Goal: Transaction & Acquisition: Purchase product/service

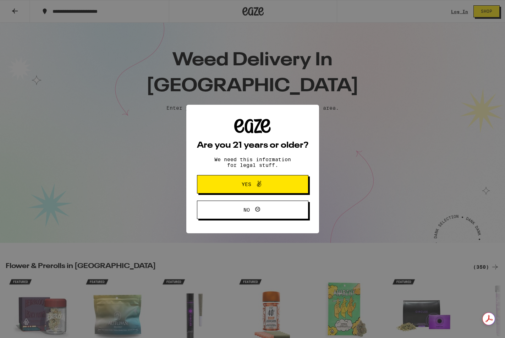
click at [296, 189] on button "Yes" at bounding box center [252, 184] width 111 height 18
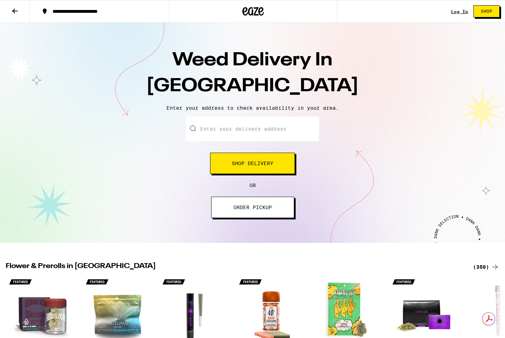
click at [459, 16] on div "Log In Shop" at bounding box center [478, 11] width 54 height 23
click at [461, 11] on link "Log In" at bounding box center [459, 11] width 17 height 5
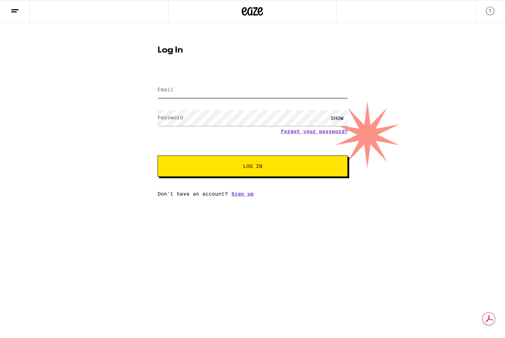
click at [325, 89] on input "Email" at bounding box center [253, 90] width 190 height 16
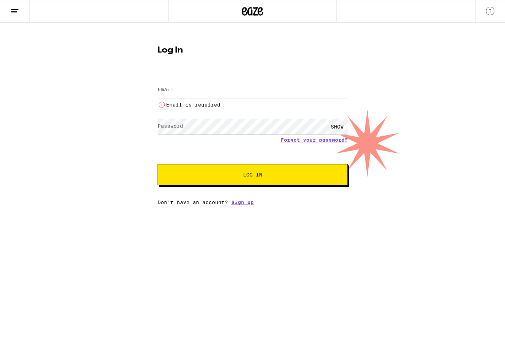
type input "[EMAIL_ADDRESS][DOMAIN_NAME]"
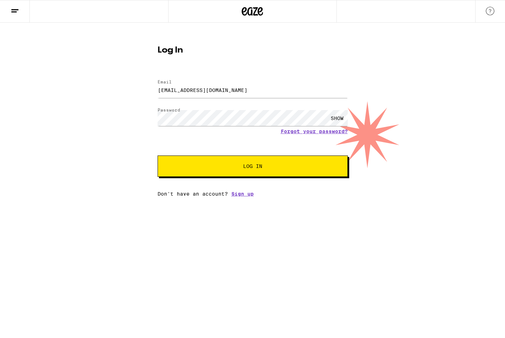
click at [310, 169] on span "Log In" at bounding box center [252, 166] width 133 height 5
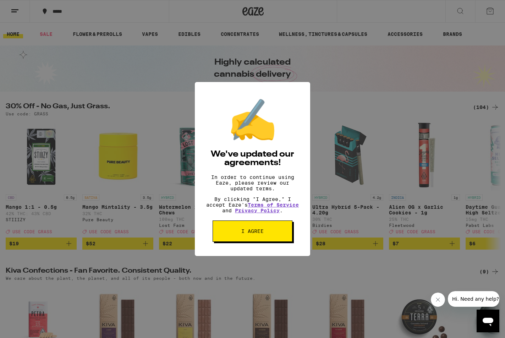
scroll to position [1, 0]
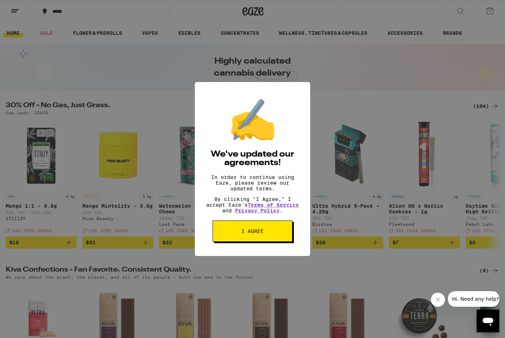
click at [252, 234] on span "I agree" at bounding box center [252, 231] width 22 height 5
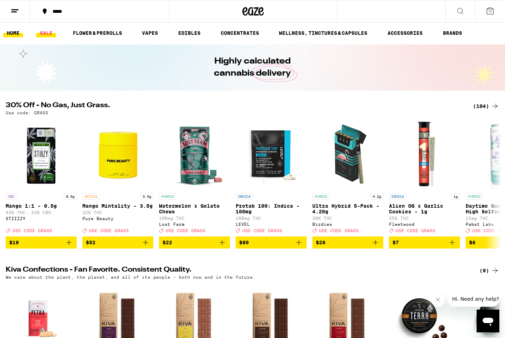
click at [43, 33] on link "SALE" at bounding box center [46, 33] width 20 height 9
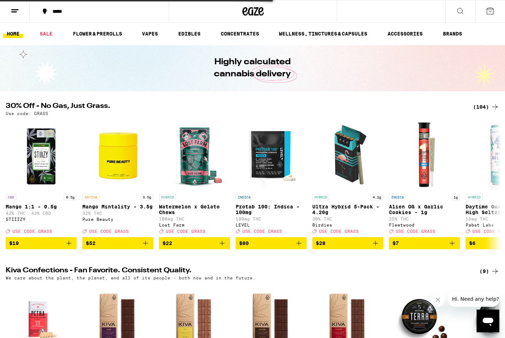
scroll to position [1, 0]
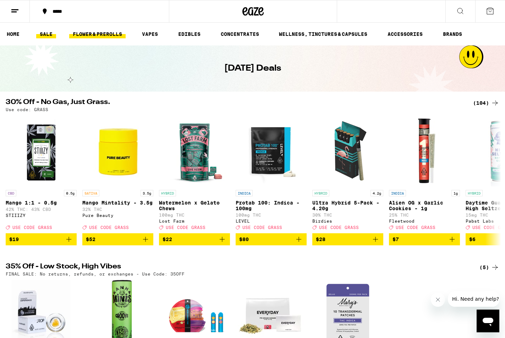
click at [109, 34] on link "FLOWER & PREROLLS" at bounding box center [97, 34] width 56 height 9
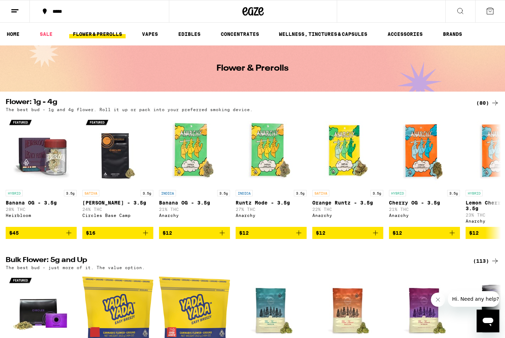
click at [492, 102] on icon at bounding box center [495, 103] width 9 height 9
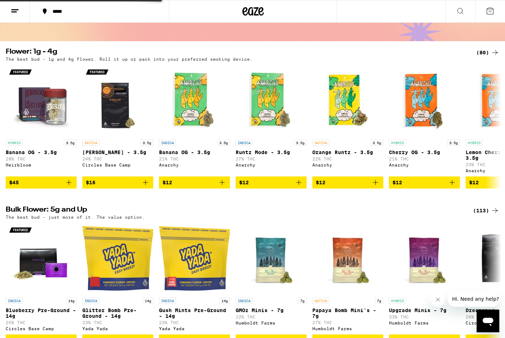
scroll to position [62, 0]
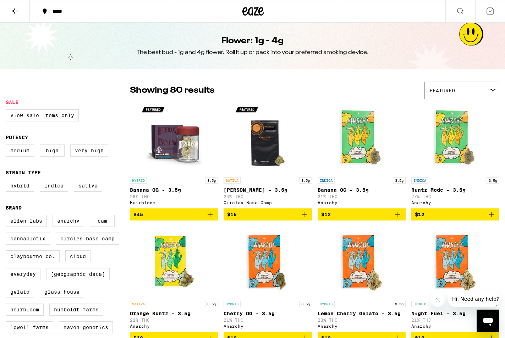
scroll to position [56, 0]
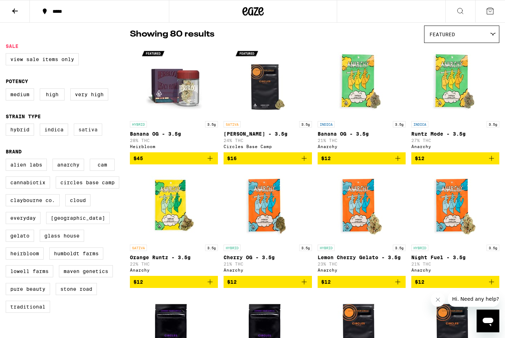
click at [88, 134] on label "Sativa" at bounding box center [88, 130] width 28 height 12
click at [7, 125] on input "Sativa" at bounding box center [7, 125] width 0 height 0
checkbox input "true"
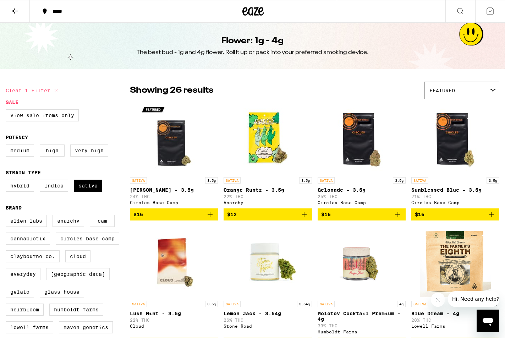
click at [15, 10] on icon at bounding box center [15, 11] width 9 height 9
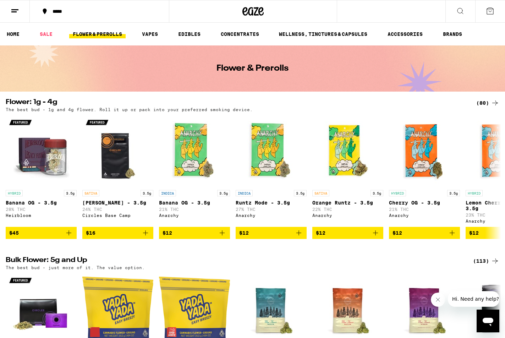
click at [59, 11] on div "*****" at bounding box center [103, 11] width 109 height 5
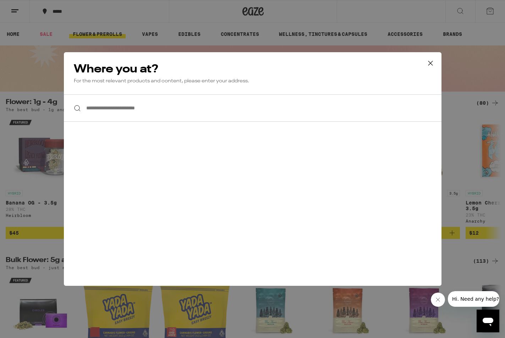
click at [111, 115] on input "**********" at bounding box center [253, 107] width 378 height 27
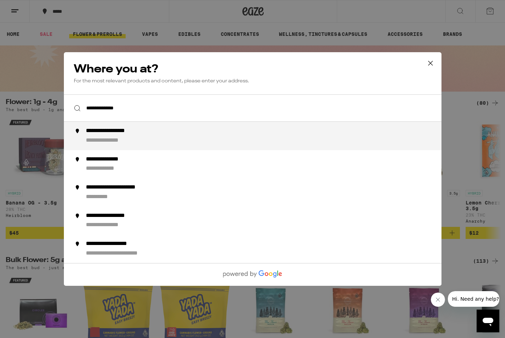
click at [109, 137] on div "**********" at bounding box center [267, 135] width 362 height 17
type input "**********"
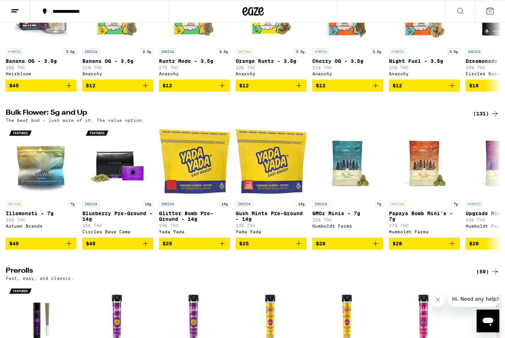
scroll to position [142, 0]
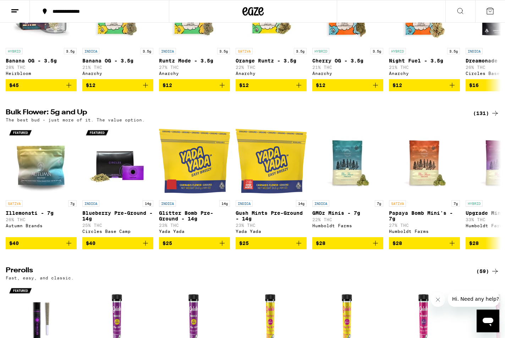
click at [495, 114] on icon at bounding box center [495, 113] width 9 height 9
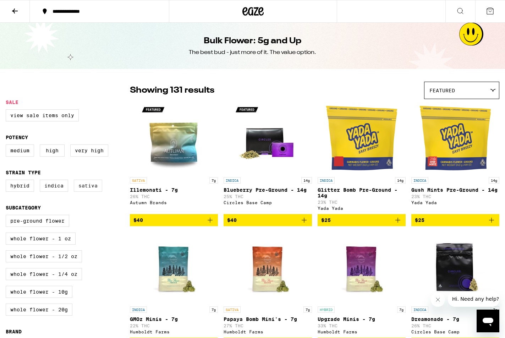
click at [80, 189] on label "Sativa" at bounding box center [88, 186] width 28 height 12
click at [7, 181] on input "Sativa" at bounding box center [7, 181] width 0 height 0
checkbox input "true"
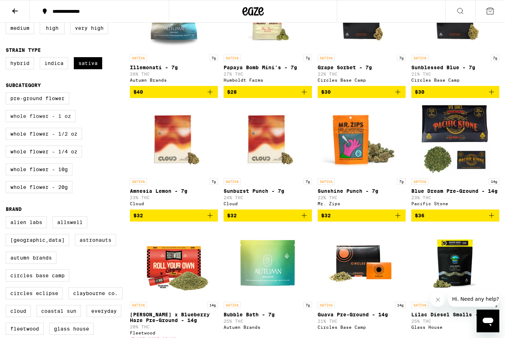
scroll to position [124, 0]
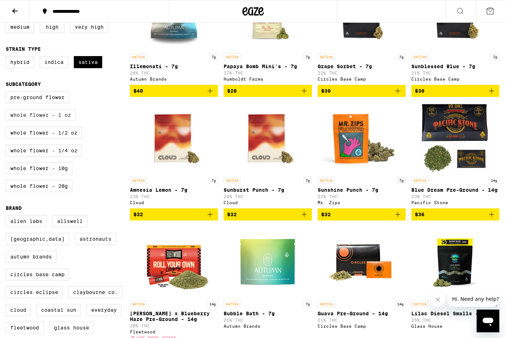
click at [57, 121] on label "Whole Flower - 1 oz" at bounding box center [41, 115] width 70 height 12
click at [7, 93] on input "Whole Flower - 1 oz" at bounding box center [7, 92] width 0 height 0
checkbox input "true"
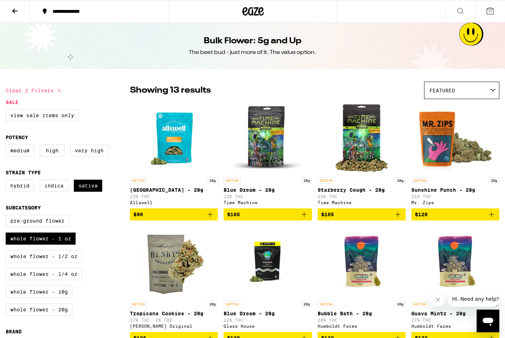
click at [264, 154] on img "Open page for Blue Dream - 28g from Time Machine" at bounding box center [267, 138] width 71 height 71
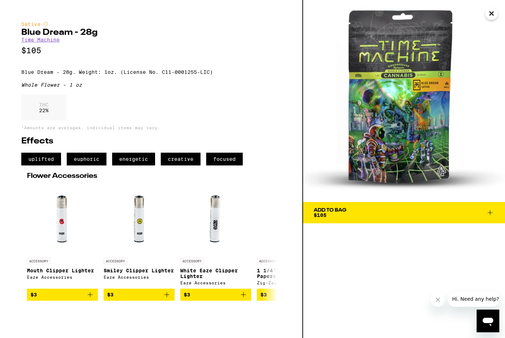
click at [356, 215] on span "Add To Bag $105" at bounding box center [404, 213] width 181 height 10
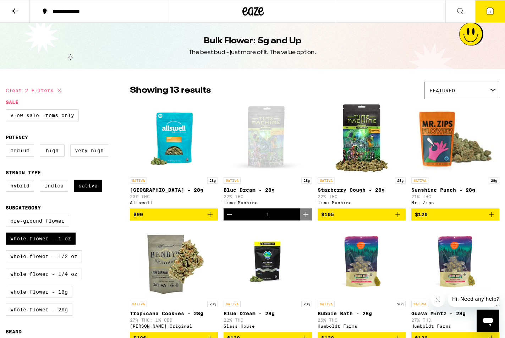
click at [176, 139] on img "Open page for Garden Grove - 28g from Allswell" at bounding box center [173, 138] width 71 height 71
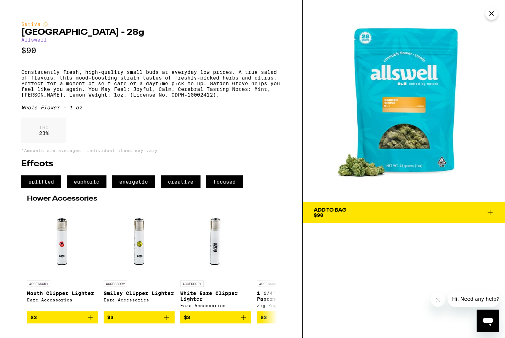
click at [354, 211] on span "Add To Bag $90" at bounding box center [404, 213] width 181 height 10
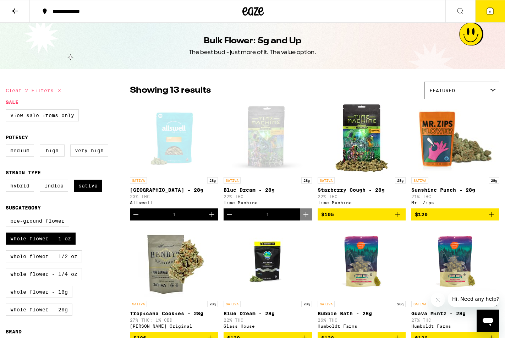
click at [487, 18] on button "2" at bounding box center [490, 11] width 30 height 22
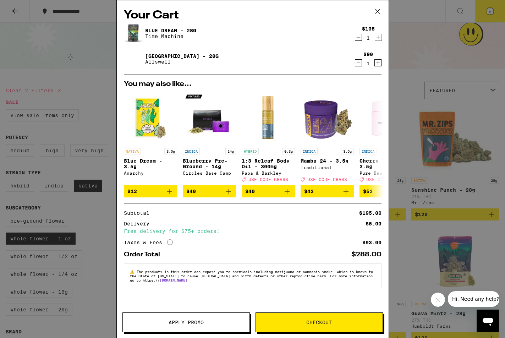
click at [196, 321] on span "Apply Promo" at bounding box center [186, 322] width 35 height 5
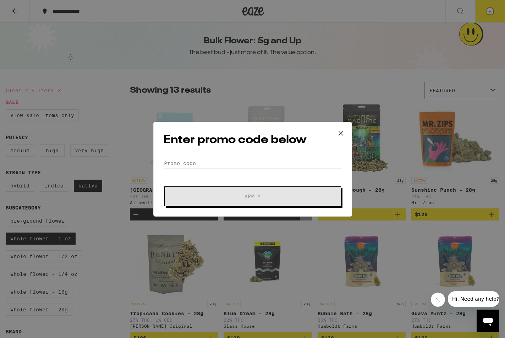
click at [191, 160] on input "Promo Code" at bounding box center [253, 163] width 178 height 11
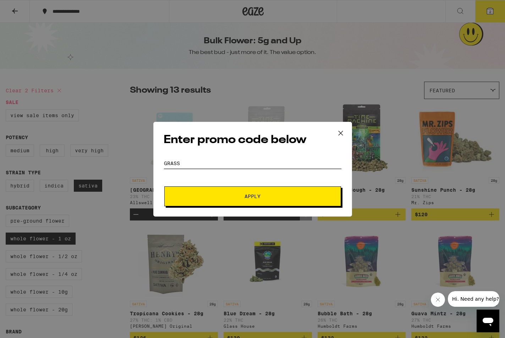
type input "Grass"
click at [225, 197] on span "Apply" at bounding box center [253, 196] width 128 height 5
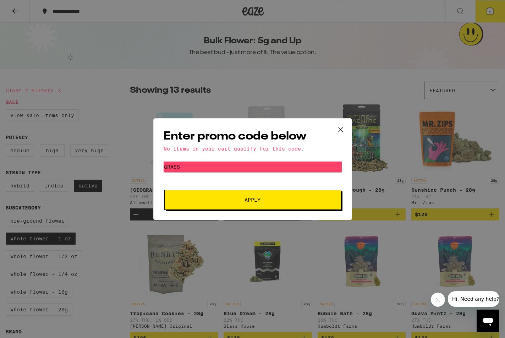
click at [339, 128] on icon at bounding box center [340, 129] width 11 height 11
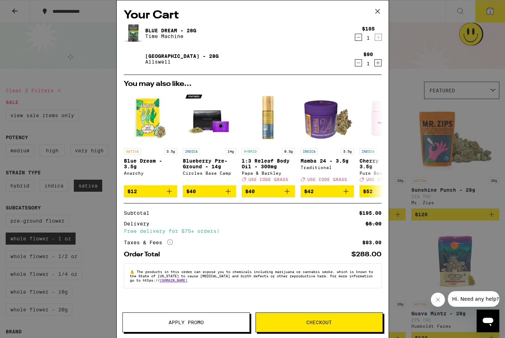
click at [53, 110] on div "Your Cart Blue Dream - 28g Time Machine $105 1 Garden Grove - 28g Allswell $90 …" at bounding box center [252, 169] width 505 height 338
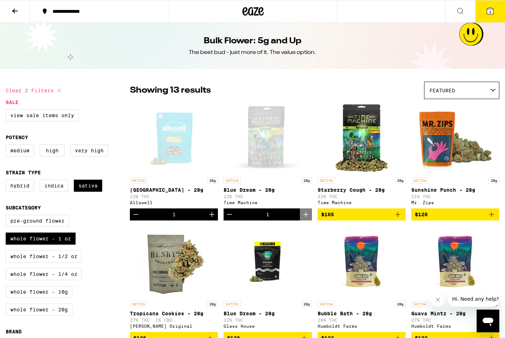
click at [51, 116] on label "View Sale Items Only" at bounding box center [42, 115] width 73 height 12
click at [7, 111] on input "View Sale Items Only" at bounding box center [7, 110] width 0 height 0
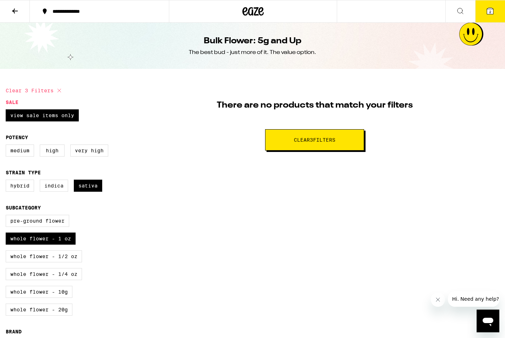
click at [320, 141] on span "Clear 3 filter s" at bounding box center [315, 139] width 42 height 5
checkbox input "false"
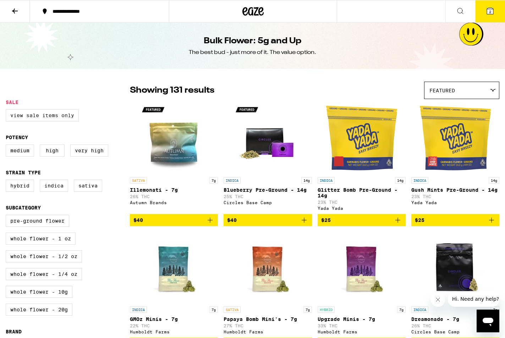
click at [43, 115] on label "View Sale Items Only" at bounding box center [42, 115] width 73 height 12
click at [7, 111] on input "View Sale Items Only" at bounding box center [7, 110] width 0 height 0
checkbox input "true"
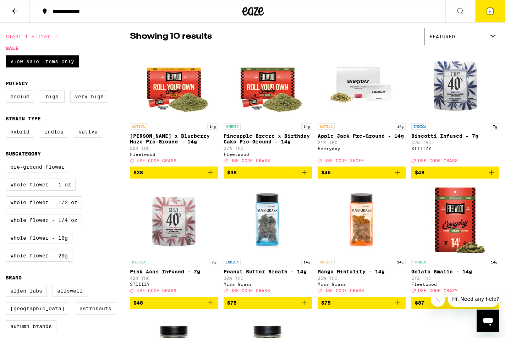
scroll to position [6, 0]
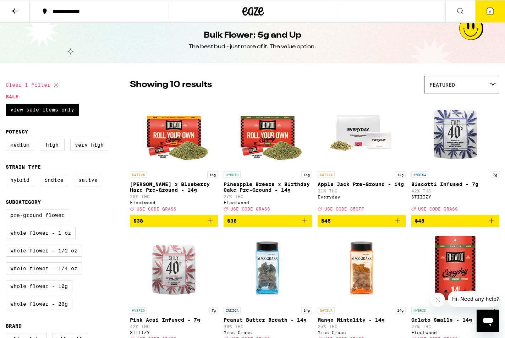
click at [87, 183] on label "Sativa" at bounding box center [88, 180] width 28 height 12
click at [7, 175] on input "Sativa" at bounding box center [7, 175] width 0 height 0
checkbox input "true"
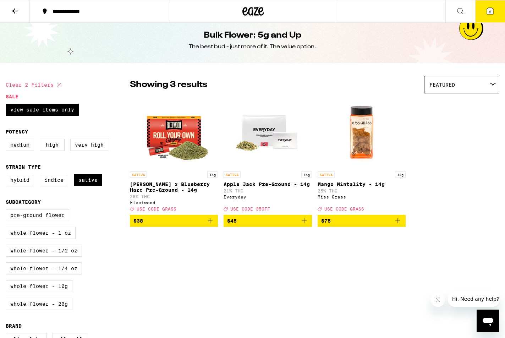
click at [492, 10] on icon at bounding box center [490, 11] width 6 height 6
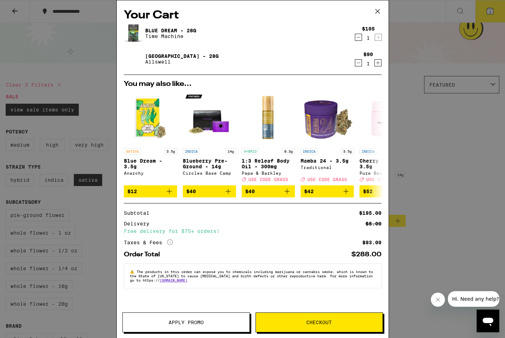
click at [170, 245] on icon "More Info" at bounding box center [170, 242] width 6 height 6
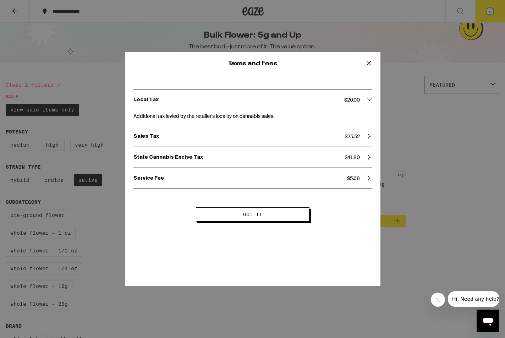
click at [370, 155] on icon at bounding box center [369, 157] width 5 height 5
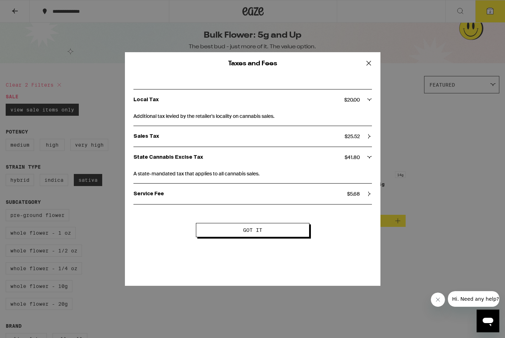
click at [368, 157] on icon at bounding box center [369, 157] width 5 height 5
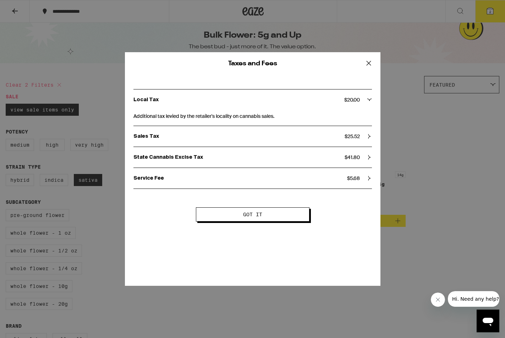
click at [294, 216] on button "Got it" at bounding box center [253, 214] width 114 height 14
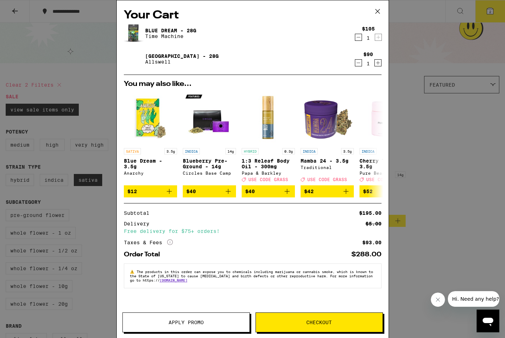
click at [360, 60] on icon "Decrement" at bounding box center [358, 63] width 6 height 9
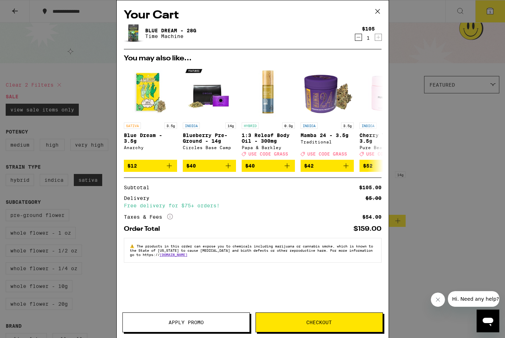
click at [170, 219] on icon "More Info" at bounding box center [170, 217] width 6 height 6
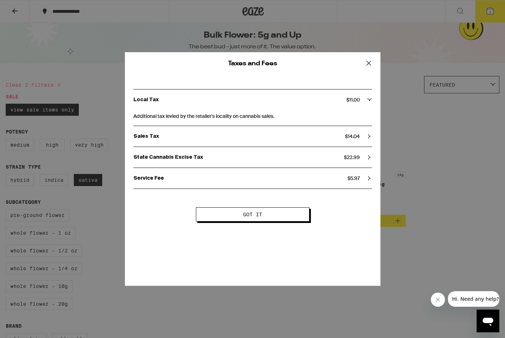
click at [370, 64] on icon at bounding box center [369, 63] width 11 height 11
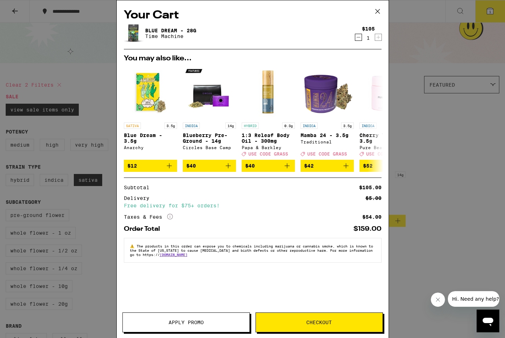
click at [377, 12] on icon at bounding box center [377, 11] width 4 height 4
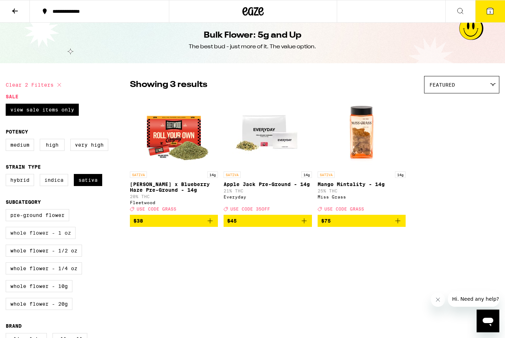
click at [48, 239] on label "Whole Flower - 1 oz" at bounding box center [41, 233] width 70 height 12
click at [7, 211] on input "Whole Flower - 1 oz" at bounding box center [7, 210] width 0 height 0
checkbox input "true"
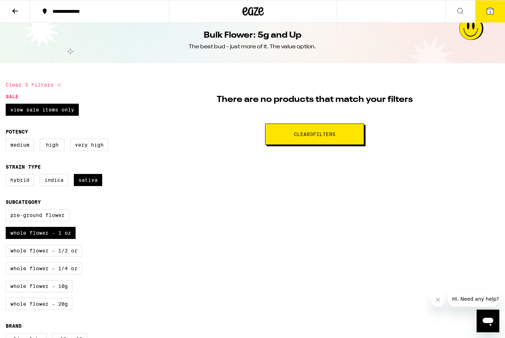
click at [58, 84] on icon at bounding box center [59, 85] width 9 height 9
checkbox input "false"
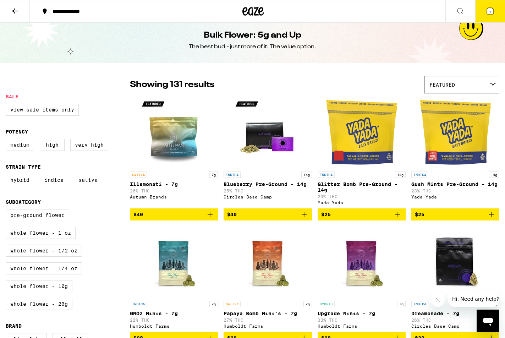
click at [86, 183] on label "Sativa" at bounding box center [88, 180] width 28 height 12
click at [7, 175] on input "Sativa" at bounding box center [7, 175] width 0 height 0
checkbox input "true"
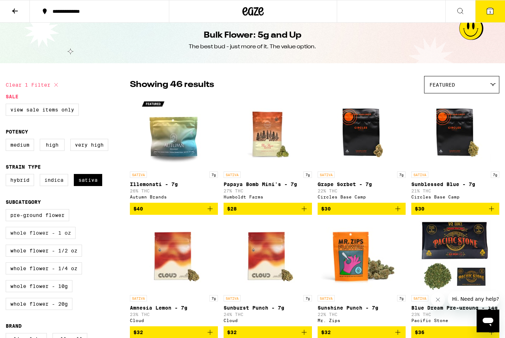
click at [58, 239] on label "Whole Flower - 1 oz" at bounding box center [41, 233] width 70 height 12
click at [7, 211] on input "Whole Flower - 1 oz" at bounding box center [7, 210] width 0 height 0
checkbox input "true"
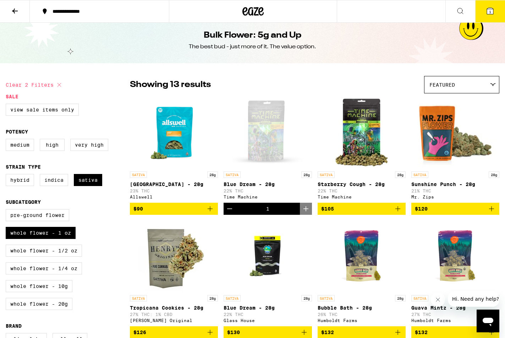
click at [190, 212] on span "$90" at bounding box center [173, 208] width 81 height 9
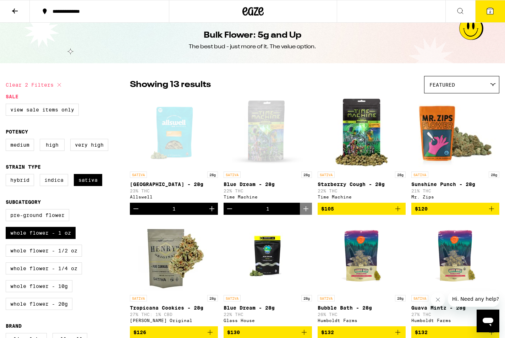
click at [488, 13] on icon at bounding box center [490, 11] width 6 height 6
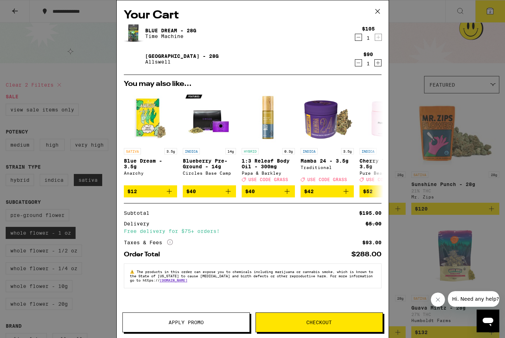
click at [330, 320] on span "Checkout" at bounding box center [319, 322] width 26 height 5
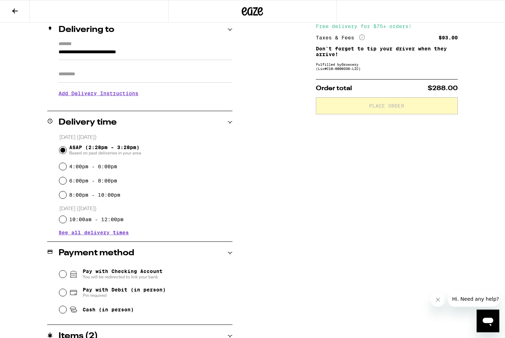
scroll to position [148, 0]
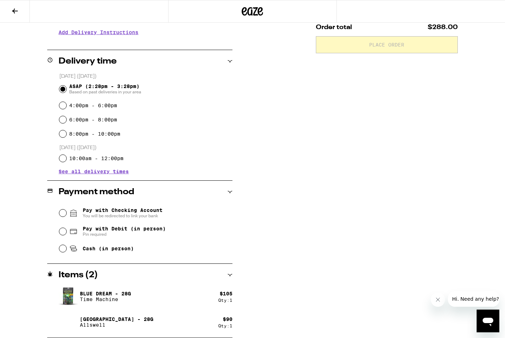
click at [125, 230] on span "Pay with Debit (in person)" at bounding box center [124, 229] width 83 height 6
click at [66, 230] on input "Pay with Debit (in person) Pin required" at bounding box center [62, 231] width 7 height 7
radio input "true"
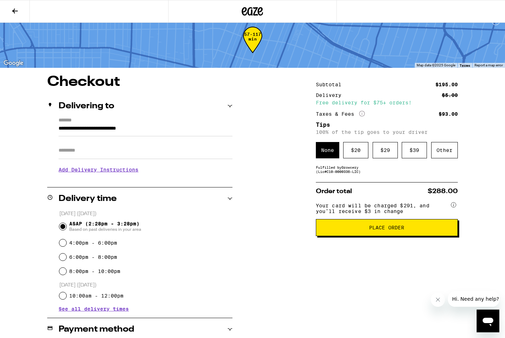
scroll to position [0, 0]
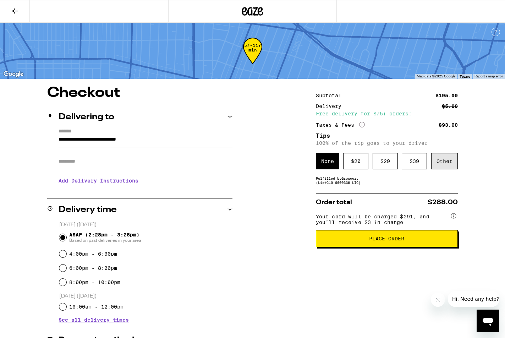
click at [445, 165] on div "Other" at bounding box center [444, 161] width 27 height 16
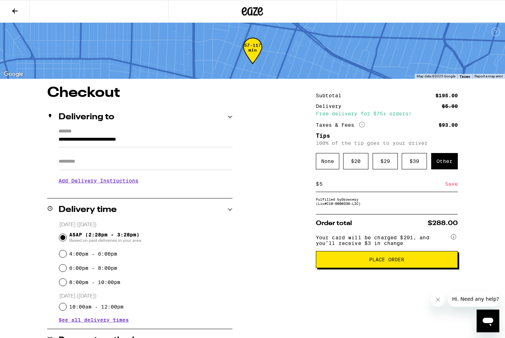
type input "5"
click at [452, 186] on div "Save" at bounding box center [451, 184] width 13 height 16
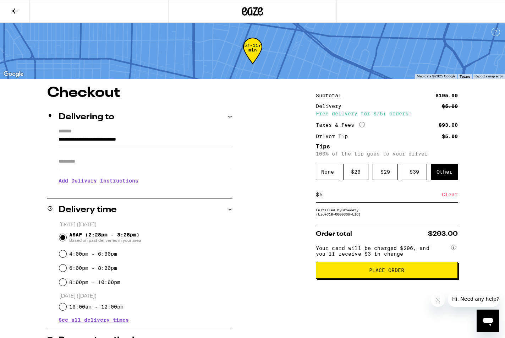
scroll to position [24, 0]
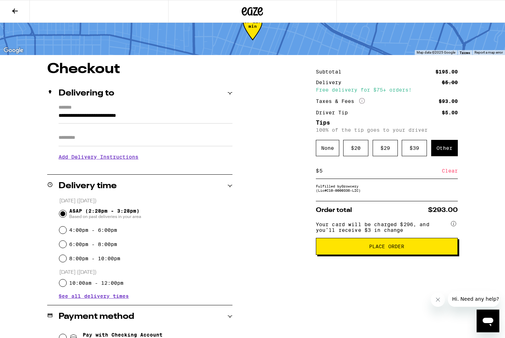
click at [418, 249] on span "Place Order" at bounding box center [387, 246] width 130 height 5
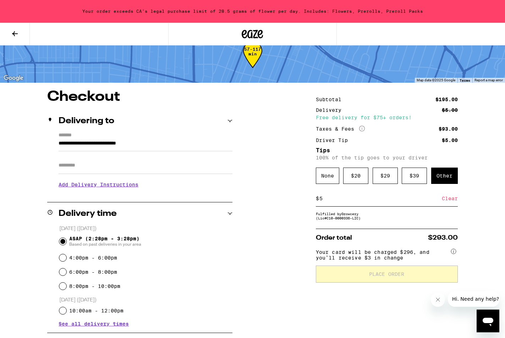
scroll to position [0, 0]
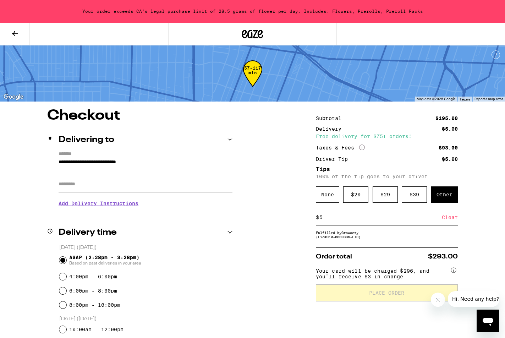
click at [16, 32] on icon at bounding box center [15, 33] width 9 height 9
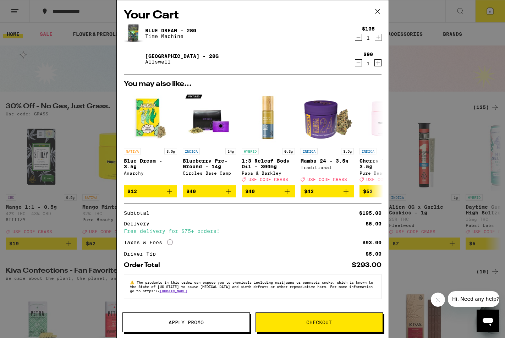
click at [359, 37] on icon "Decrement" at bounding box center [358, 37] width 6 height 9
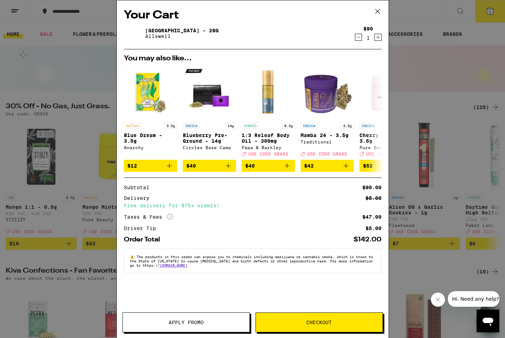
click at [191, 321] on span "Apply Promo" at bounding box center [186, 322] width 35 height 5
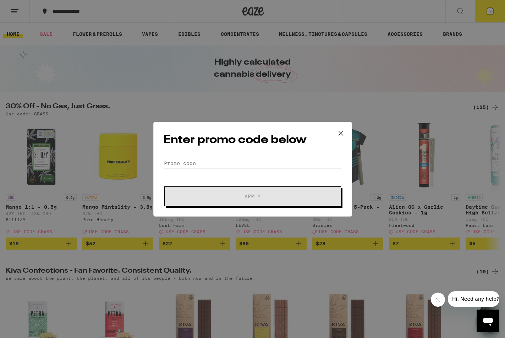
click at [218, 163] on input "Promo Code" at bounding box center [253, 163] width 178 height 11
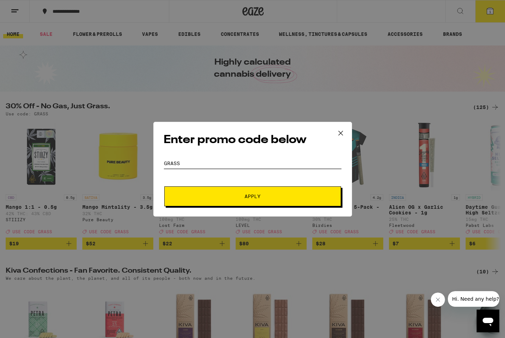
type input "Grass"
click at [233, 197] on span "Apply" at bounding box center [253, 196] width 128 height 5
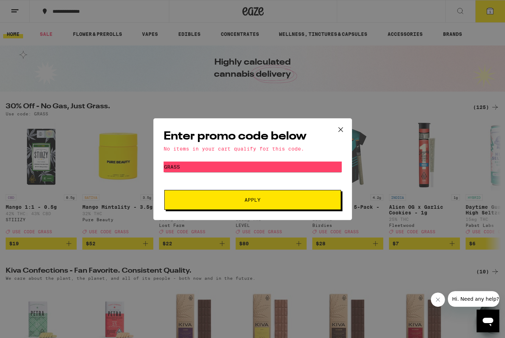
drag, startPoint x: 342, startPoint y: 129, endPoint x: 345, endPoint y: 133, distance: 4.8
click at [342, 129] on icon at bounding box center [340, 129] width 11 height 11
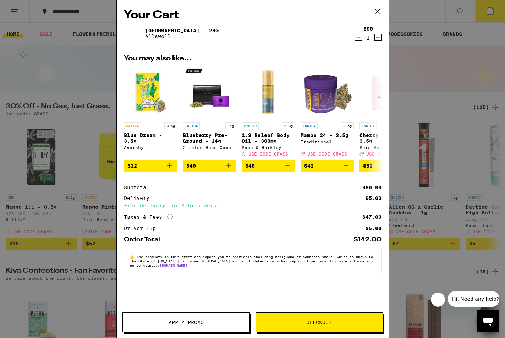
click at [342, 325] on button "Checkout" at bounding box center [319, 322] width 127 height 20
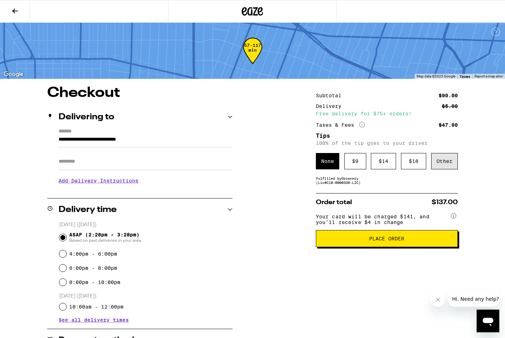
click at [450, 163] on div "Other" at bounding box center [444, 161] width 27 height 16
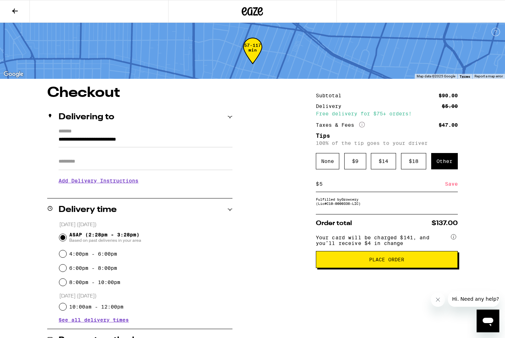
type input "5"
click at [441, 261] on button "Place Order" at bounding box center [387, 259] width 142 height 17
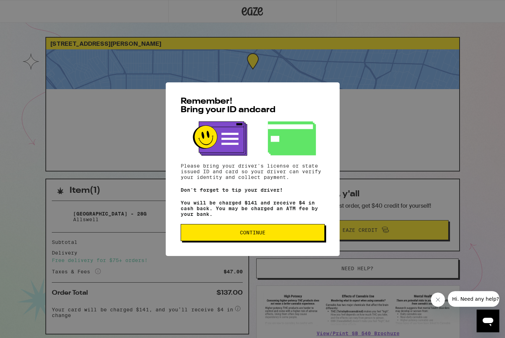
click at [286, 232] on button "Continue" at bounding box center [253, 232] width 144 height 17
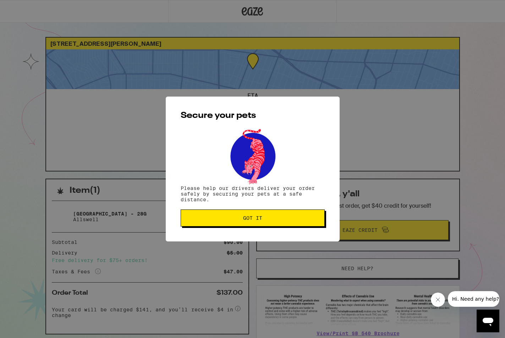
click at [286, 220] on span "Got it" at bounding box center [253, 217] width 132 height 5
